Goal: Navigation & Orientation: Find specific page/section

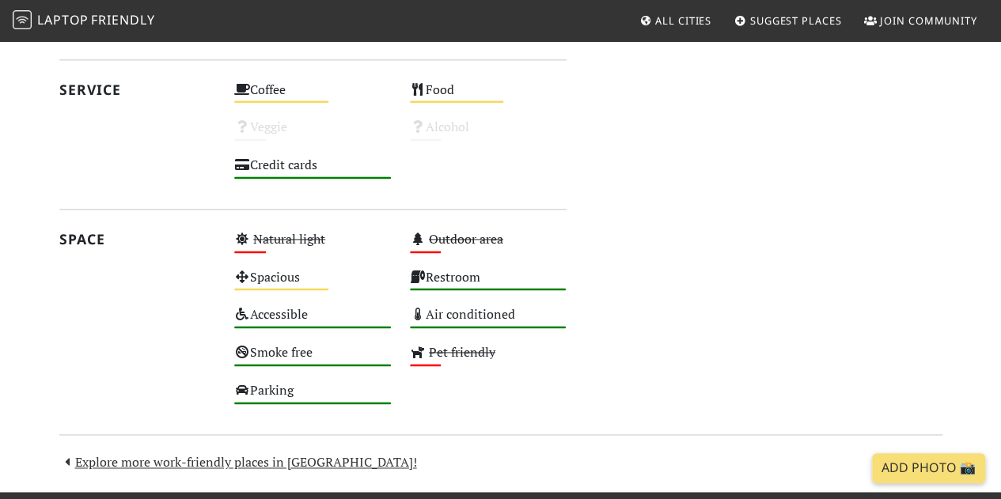
scroll to position [1149, 0]
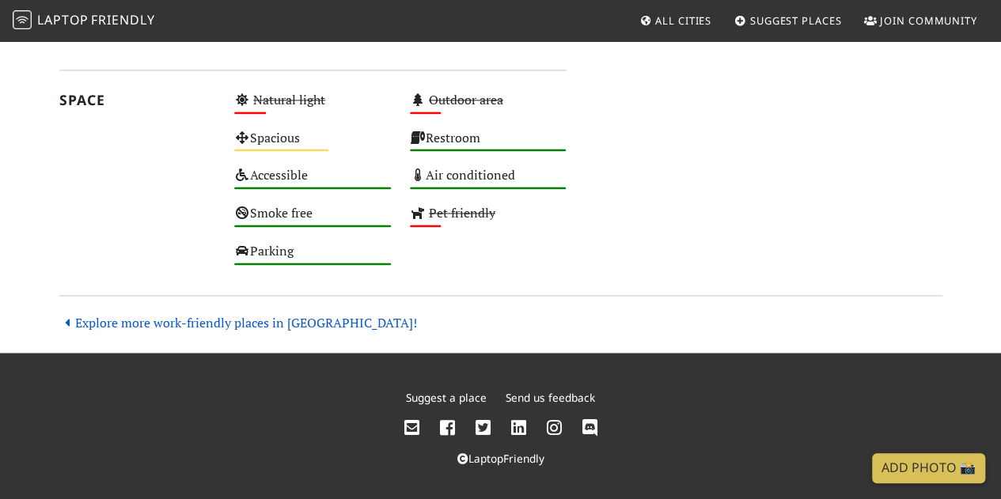
click at [244, 318] on link "Explore more work-friendly places in [GEOGRAPHIC_DATA]!" at bounding box center [238, 322] width 358 height 17
click at [248, 320] on link "Explore more work-friendly places in [GEOGRAPHIC_DATA]!" at bounding box center [238, 322] width 358 height 17
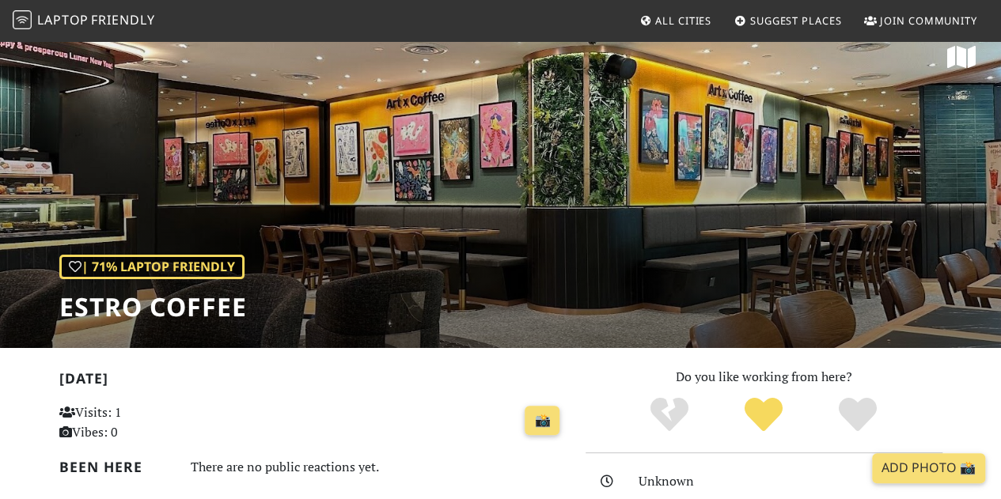
scroll to position [0, 0]
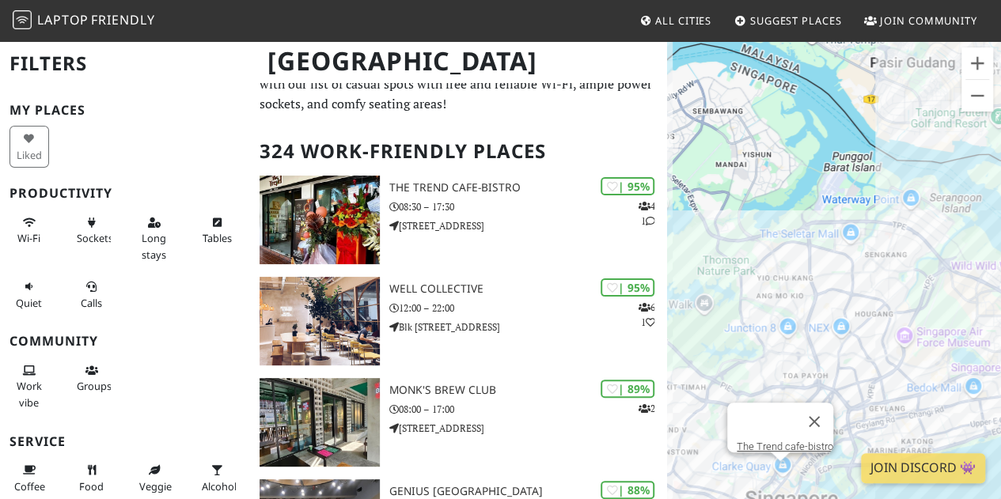
scroll to position [49, 0]
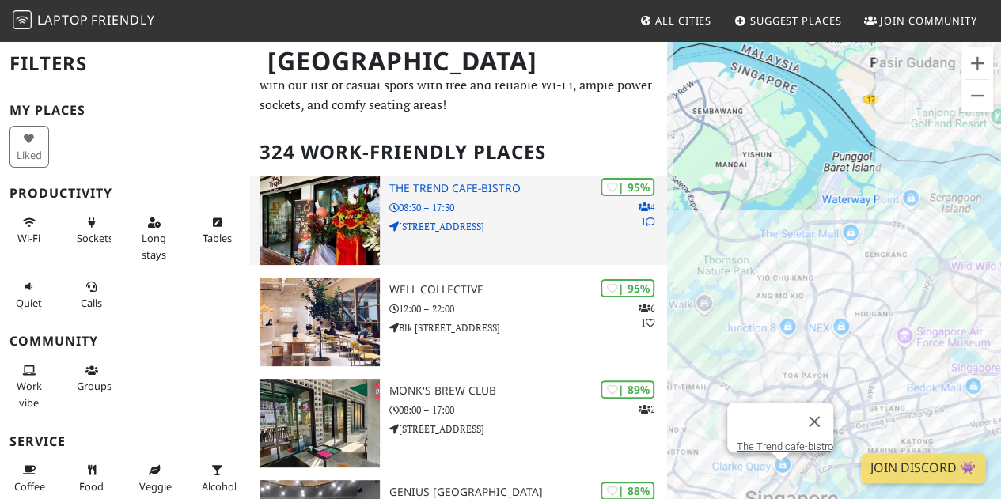
click at [325, 194] on img at bounding box center [320, 220] width 120 height 89
